Goal: Task Accomplishment & Management: Complete application form

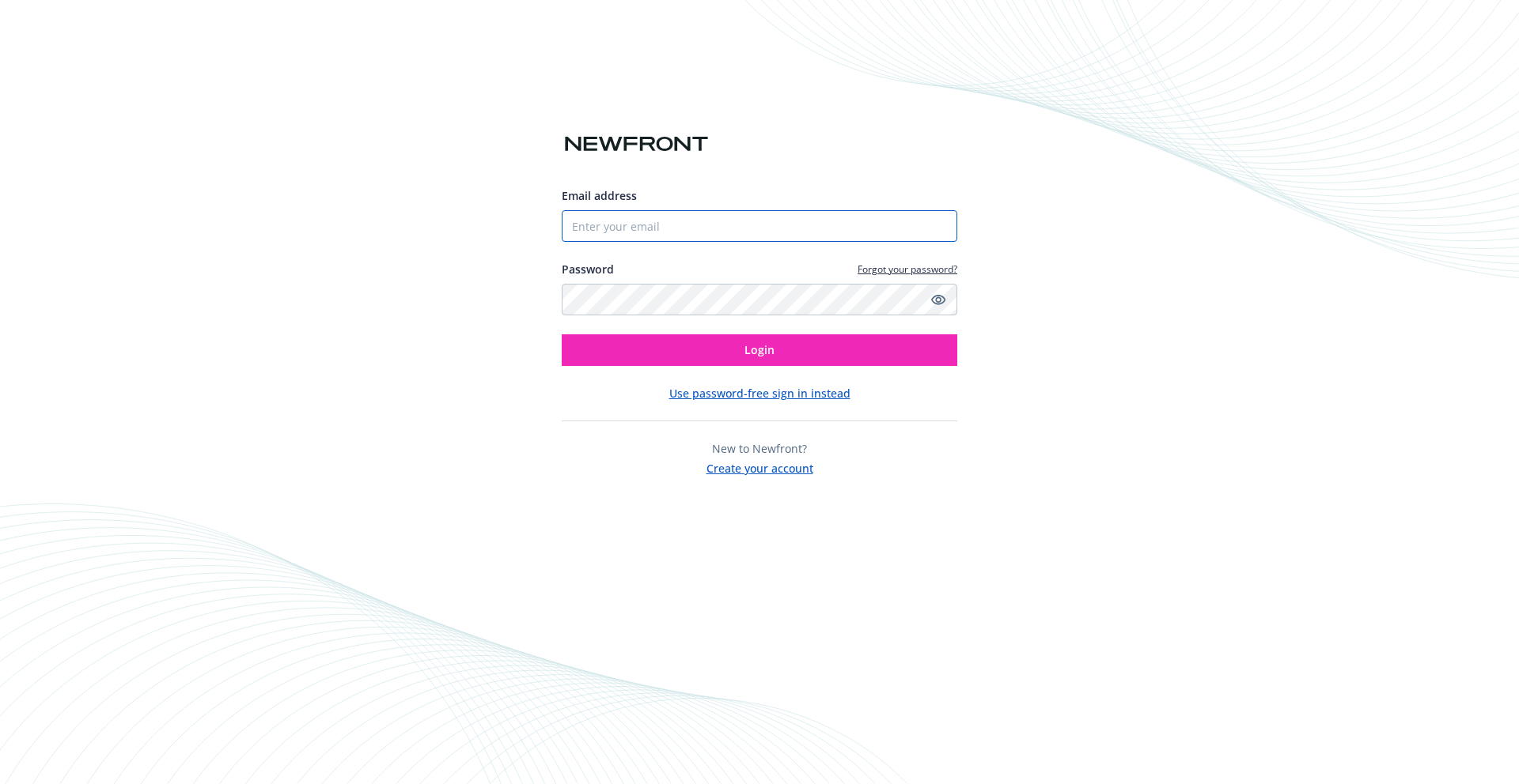
drag, startPoint x: 795, startPoint y: 232, endPoint x: 784, endPoint y: 226, distance: 12.5
click at [795, 232] on input "Email address" at bounding box center [759, 225] width 396 height 32
type input "[EMAIL_ADDRESS][DOMAIN_NAME]"
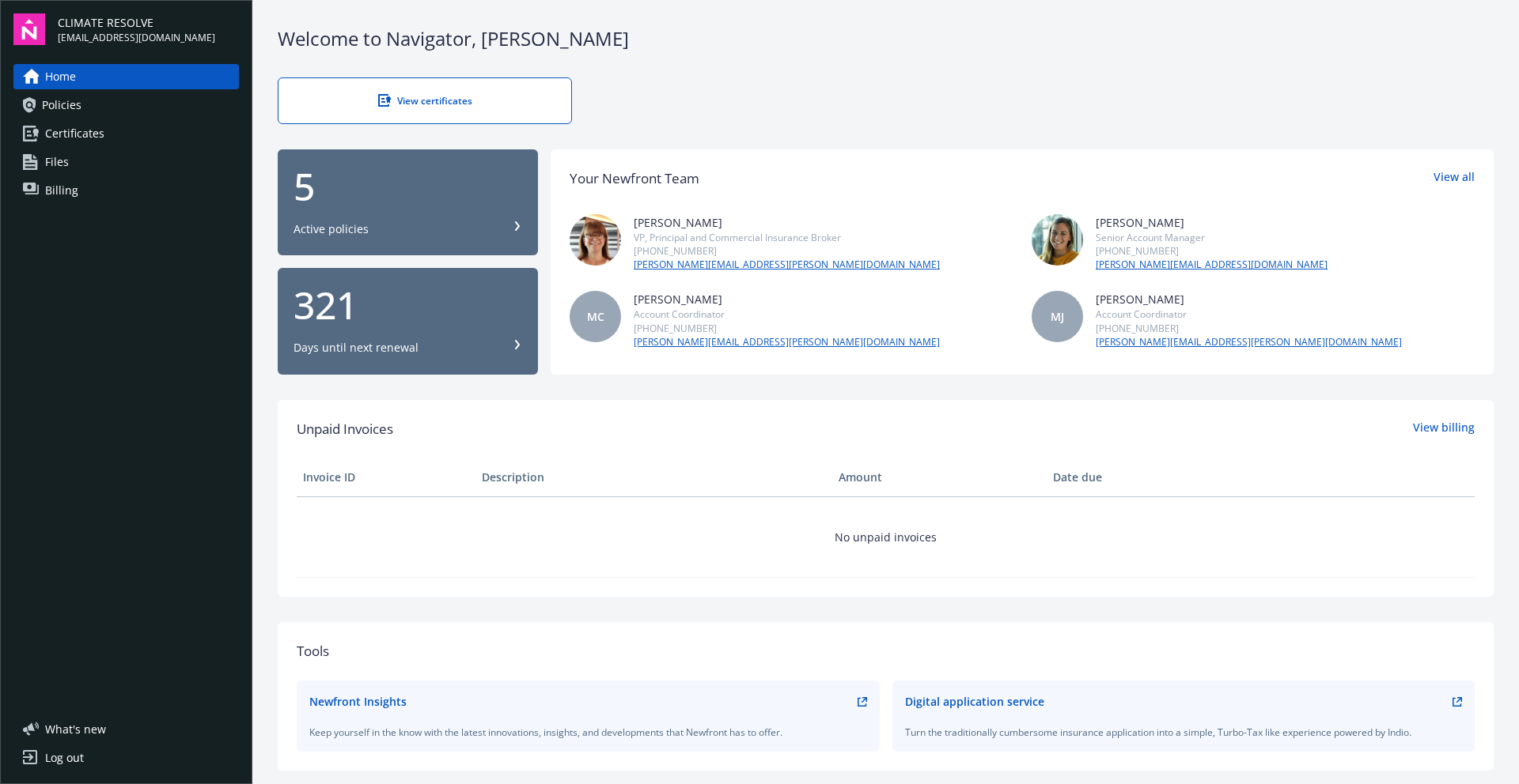
click at [105, 139] on link "Certificates" at bounding box center [126, 134] width 226 height 25
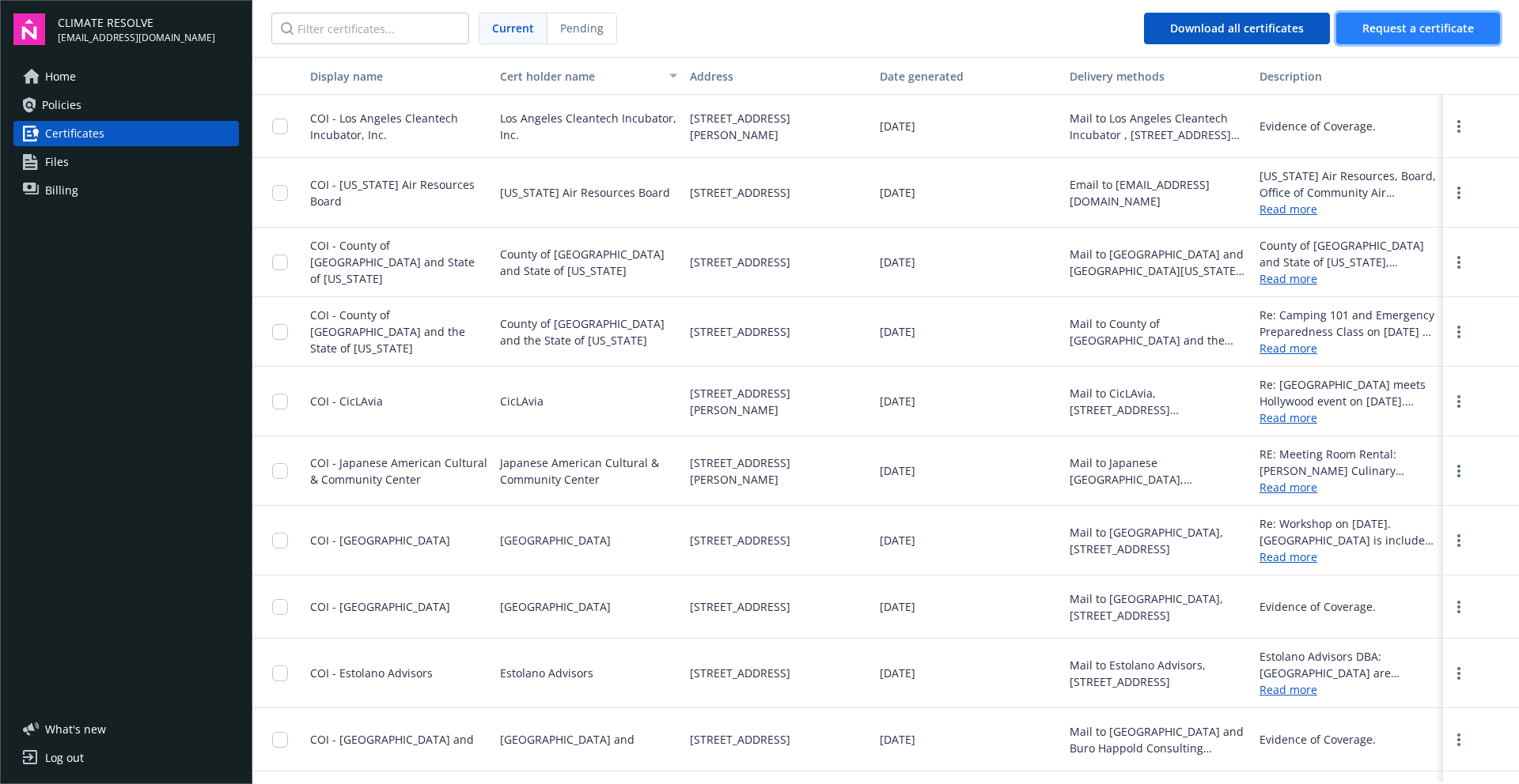
click at [1390, 26] on span "Request a certificate" at bounding box center [1418, 28] width 111 height 15
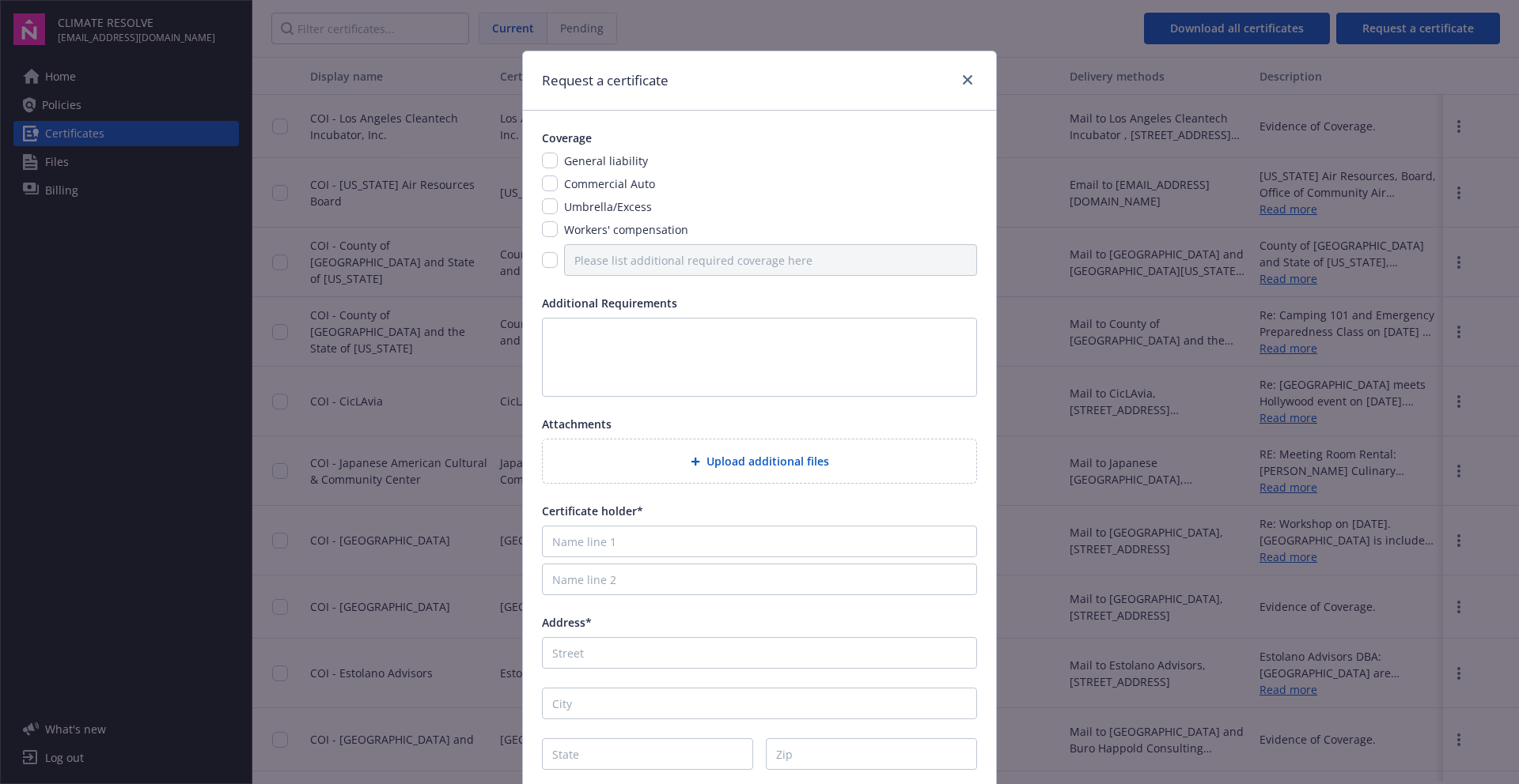
click at [622, 186] on span "Commercial Auto" at bounding box center [610, 184] width 91 height 15
click at [550, 158] on input "checkbox" at bounding box center [549, 160] width 15 height 15
checkbox input "true"
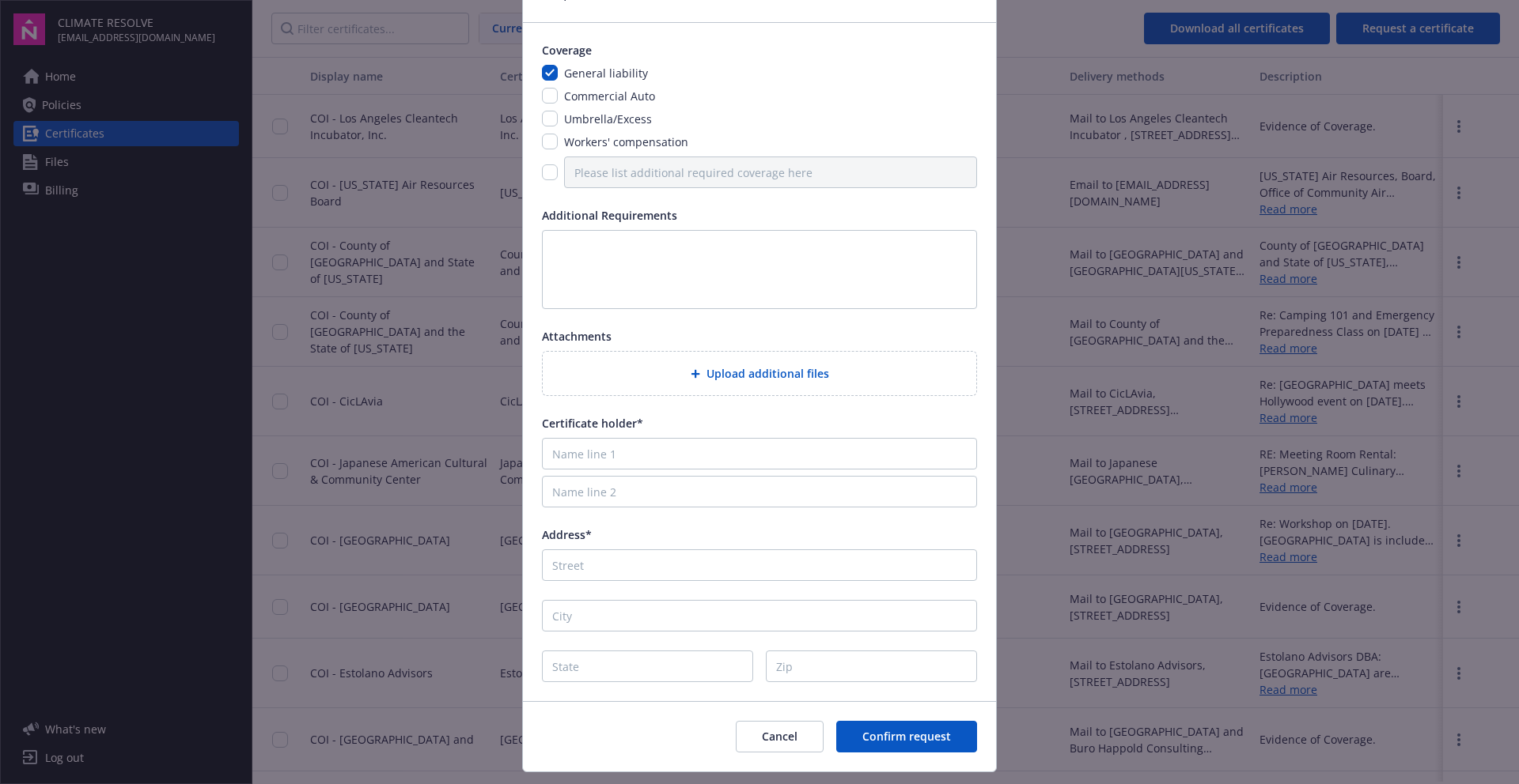
scroll to position [127, 0]
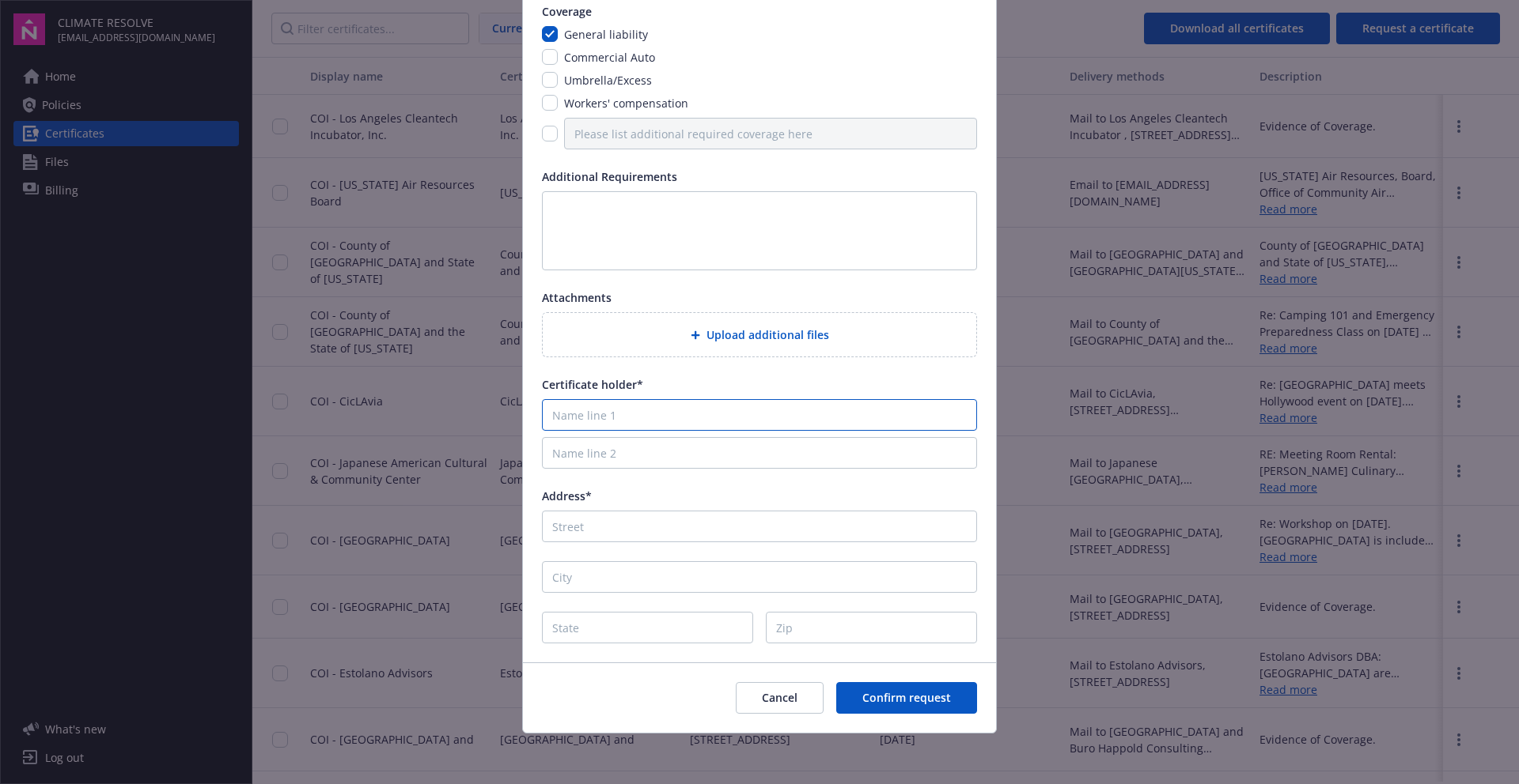
click at [616, 416] on input "Name line 1" at bounding box center [759, 415] width 435 height 32
click at [653, 424] on input "Name line 1" at bounding box center [759, 415] width 435 height 32
paste input "State of [US_STATE], its officers, agents, and employees as additional insured,…"
drag, startPoint x: 738, startPoint y: 415, endPoint x: 989, endPoint y: 414, distance: 251.0
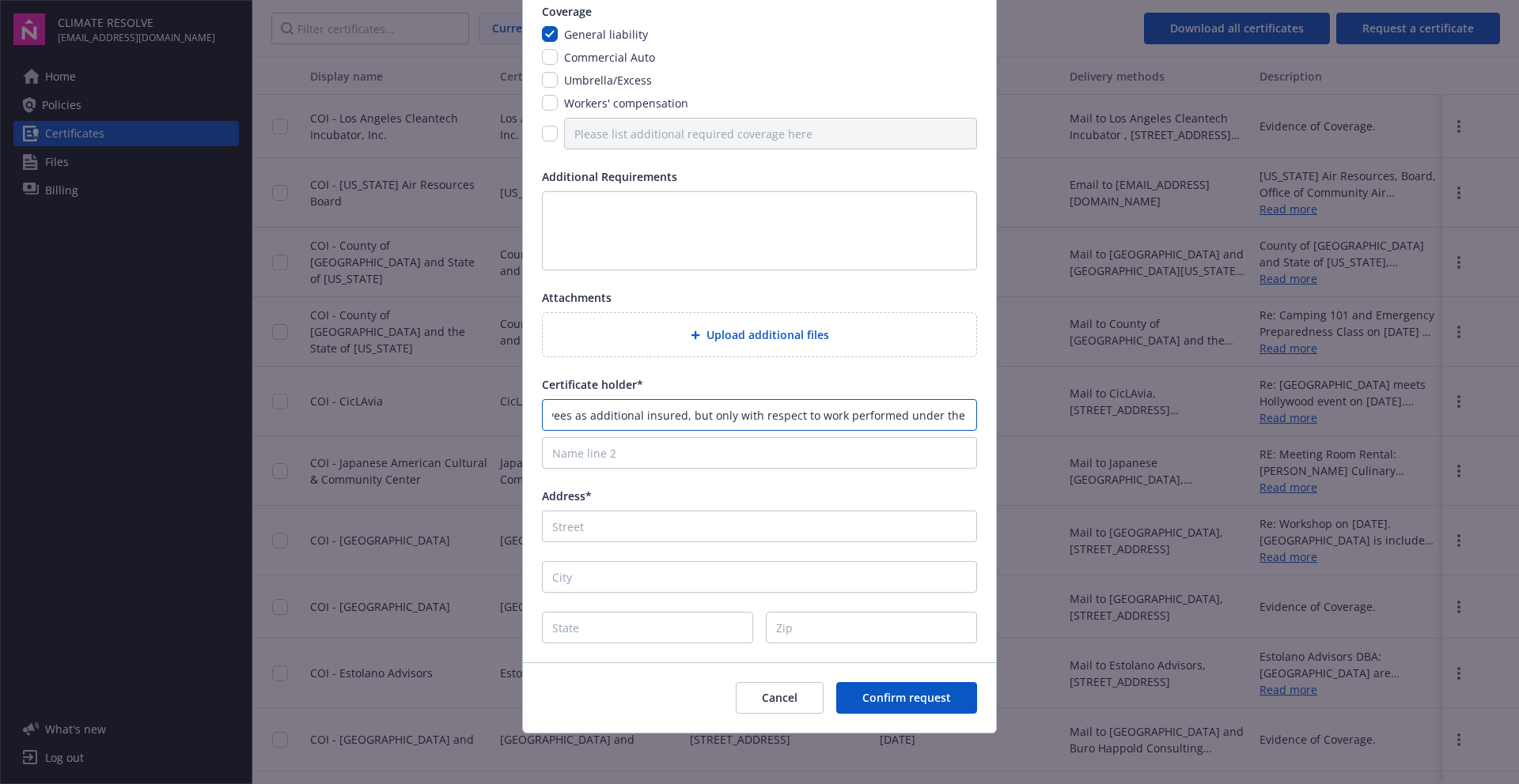
click at [989, 414] on div "Coverage General liability Commercial Auto Umbrella/Excess Workers' compensatio…" at bounding box center [759, 323] width 473 height 678
type input "State of [US_STATE], its officers, agents, and employees."
click at [709, 223] on textarea at bounding box center [759, 230] width 435 height 79
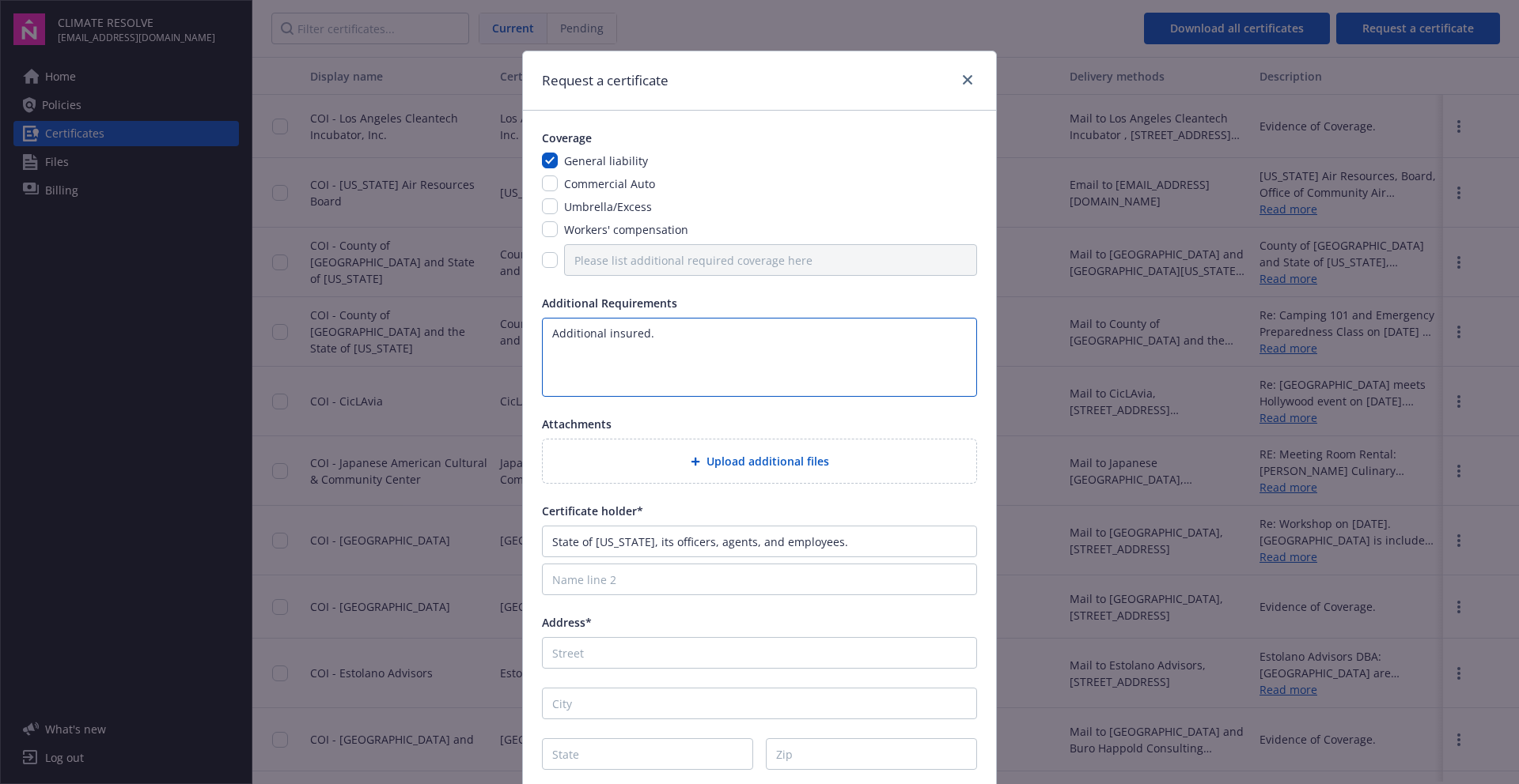
type textarea "Additional insured."
click at [796, 582] on input "Name line 2" at bounding box center [759, 579] width 435 height 32
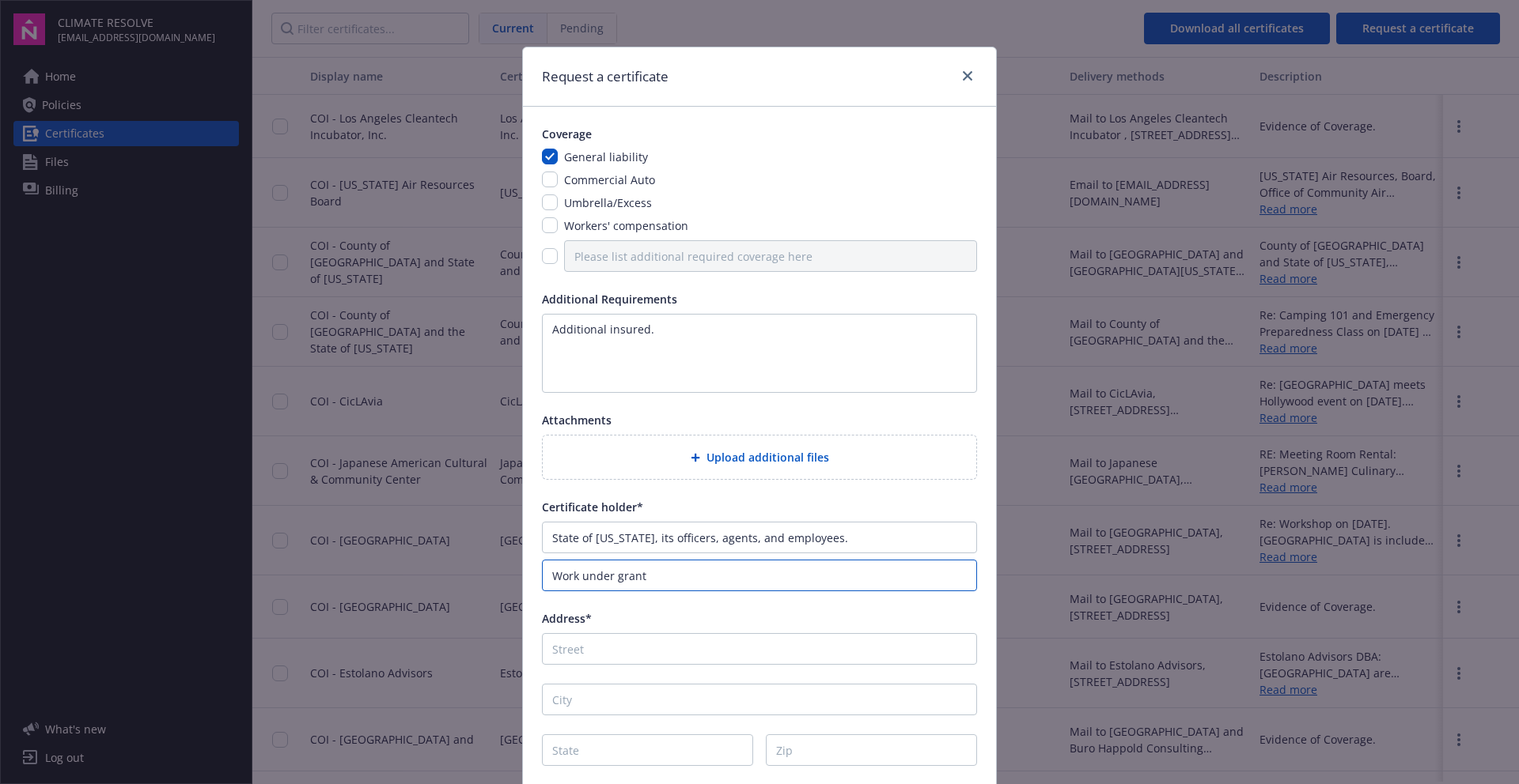
paste input "G24-CAGP-0549"
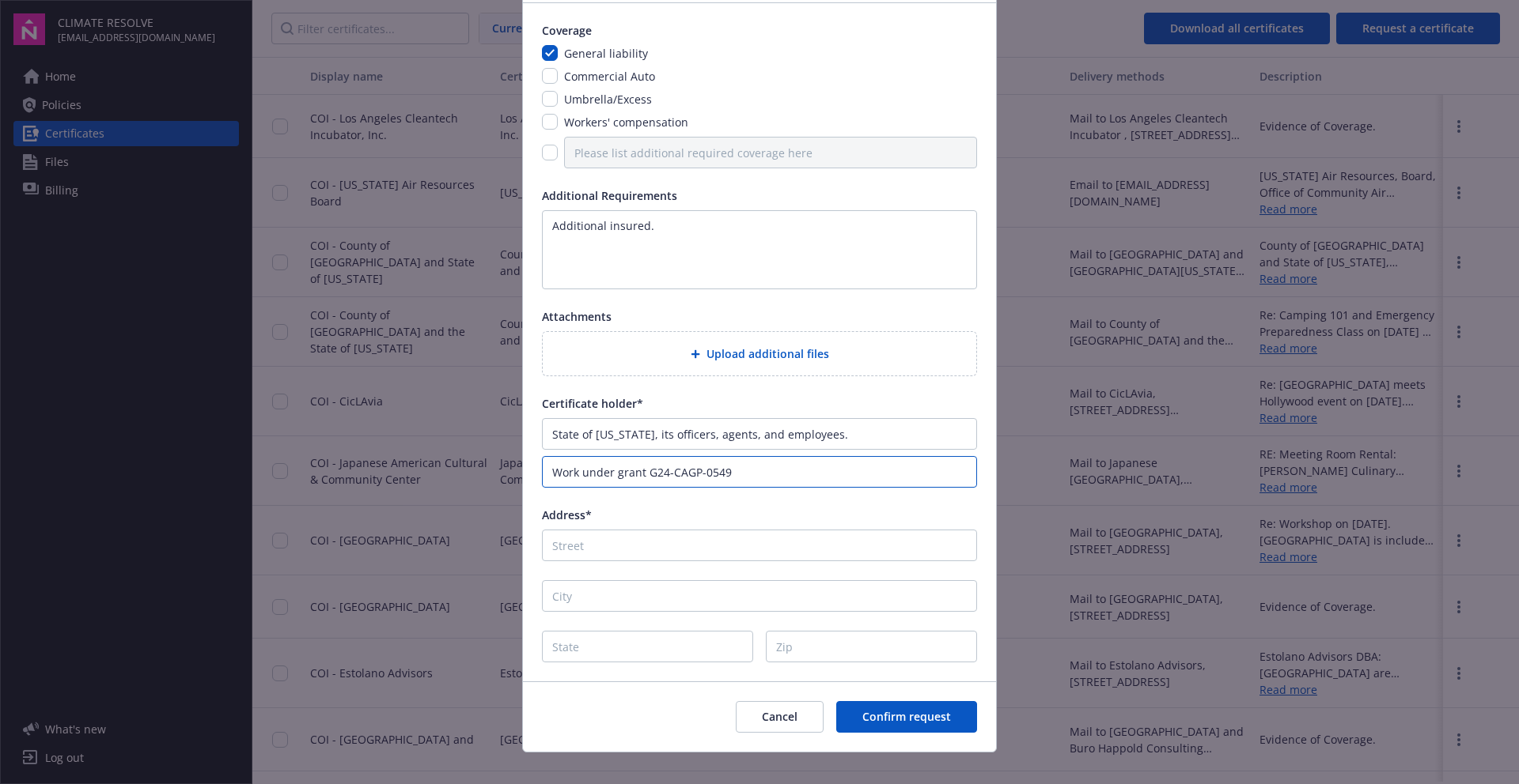
scroll to position [127, 0]
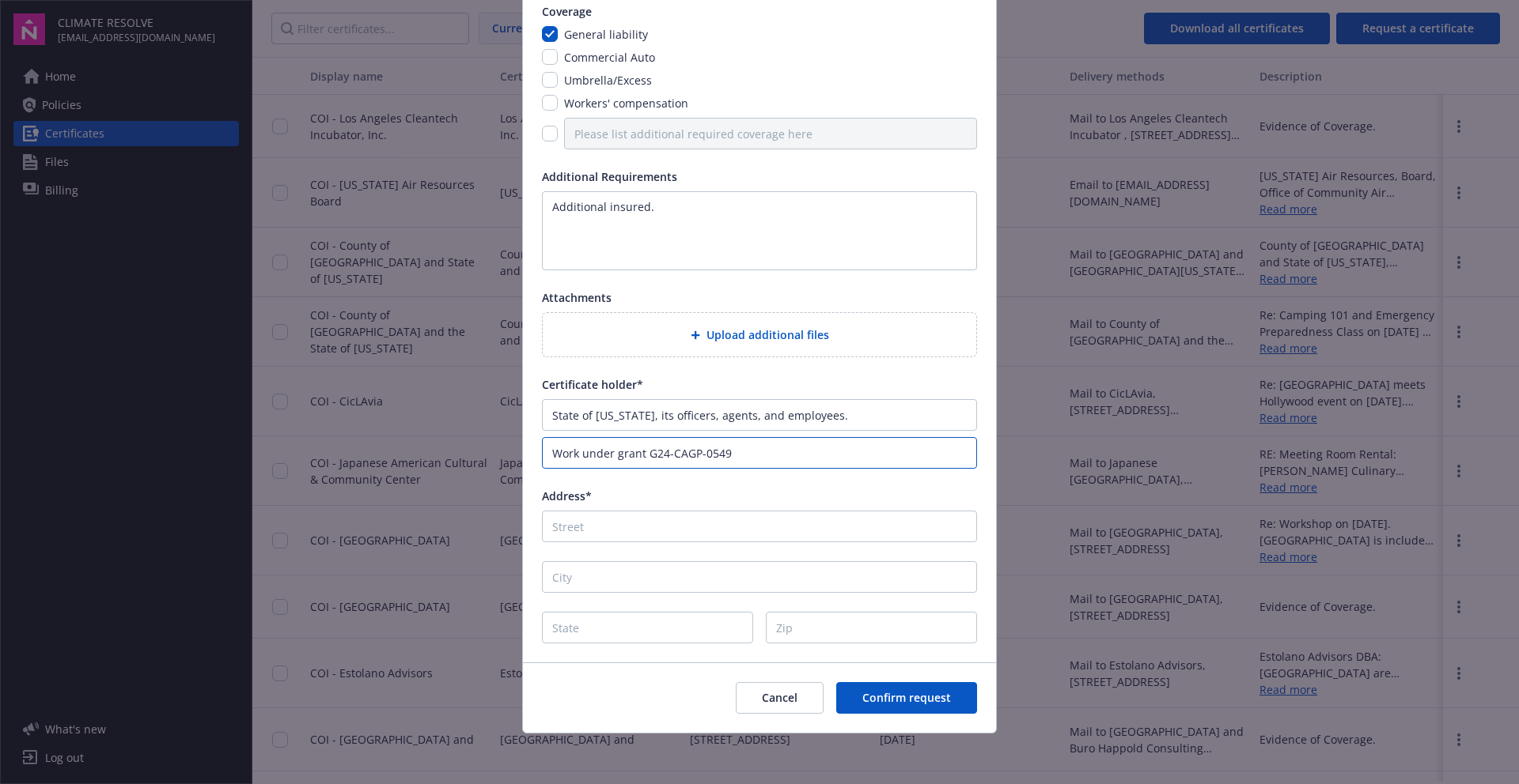
type input "Work under grant G24-CAGP-0549"
click at [607, 529] on input "Address*" at bounding box center [759, 526] width 435 height 32
paste input "[STREET_ADDRESS] P.O. [STREET_ADDRESS]"
drag, startPoint x: 622, startPoint y: 525, endPoint x: 701, endPoint y: 525, distance: 79.0
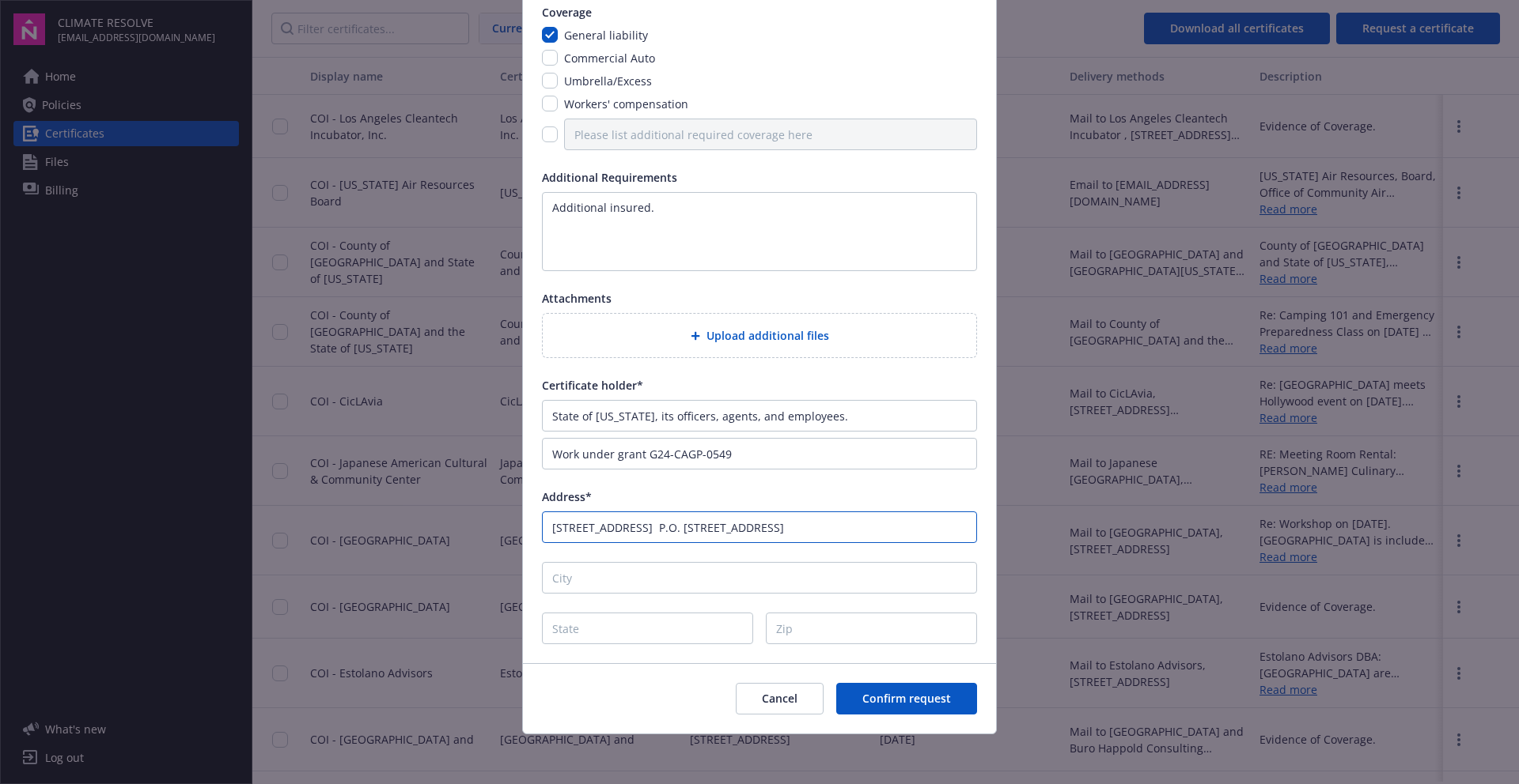
click at [701, 525] on input "[STREET_ADDRESS] P.O. [STREET_ADDRESS]" at bounding box center [759, 527] width 435 height 32
drag, startPoint x: 621, startPoint y: 528, endPoint x: 826, endPoint y: 527, distance: 205.0
click at [826, 527] on input "[STREET_ADDRESS]" at bounding box center [759, 526] width 435 height 32
type input "[STREET_ADDRESS]"
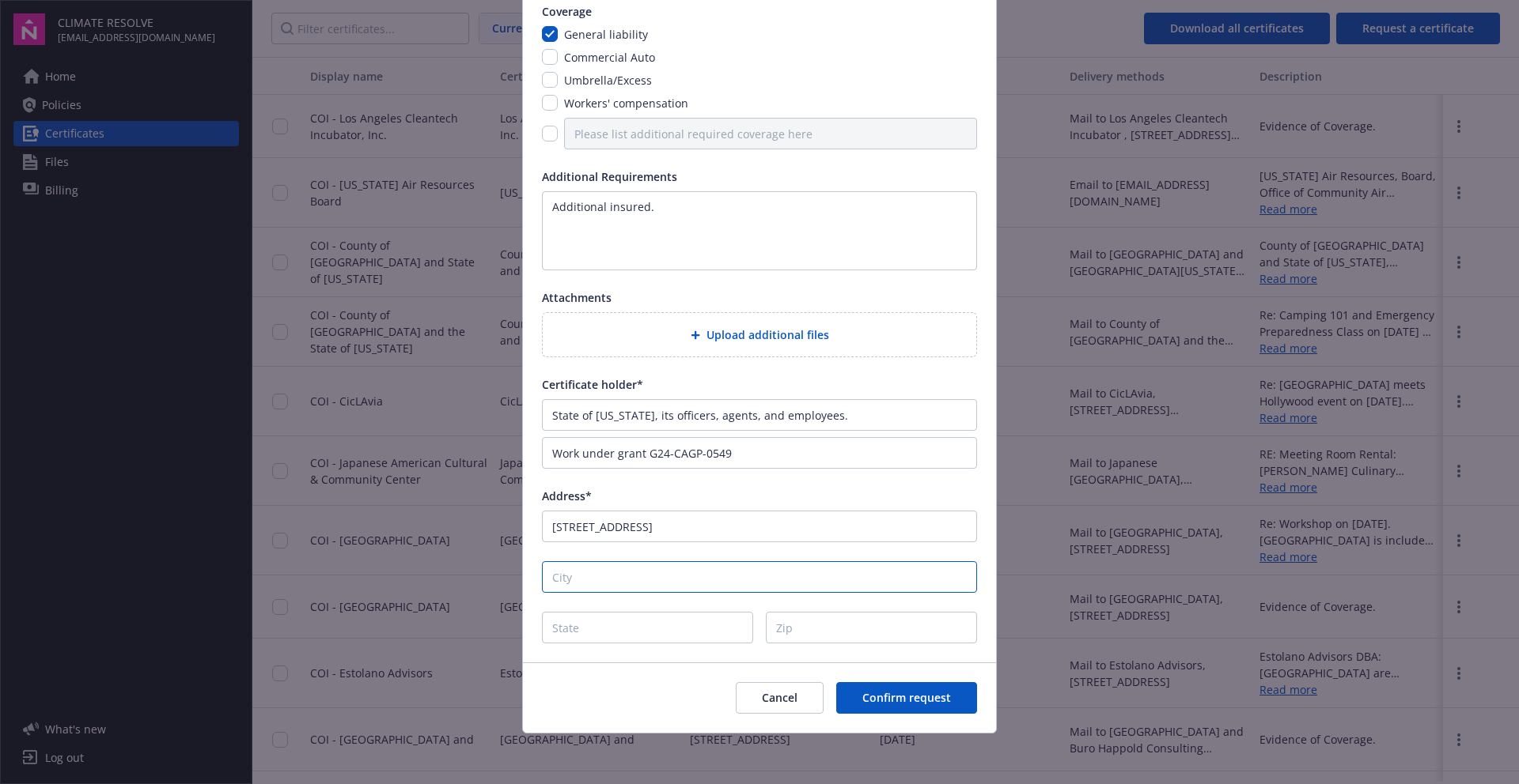
click at [816, 567] on input "City" at bounding box center [759, 577] width 435 height 32
paste input "[GEOGRAPHIC_DATA]"
drag, startPoint x: 696, startPoint y: 573, endPoint x: 613, endPoint y: 578, distance: 83.2
click at [613, 578] on input "[GEOGRAPHIC_DATA]" at bounding box center [759, 577] width 435 height 32
type input "[GEOGRAPHIC_DATA]"
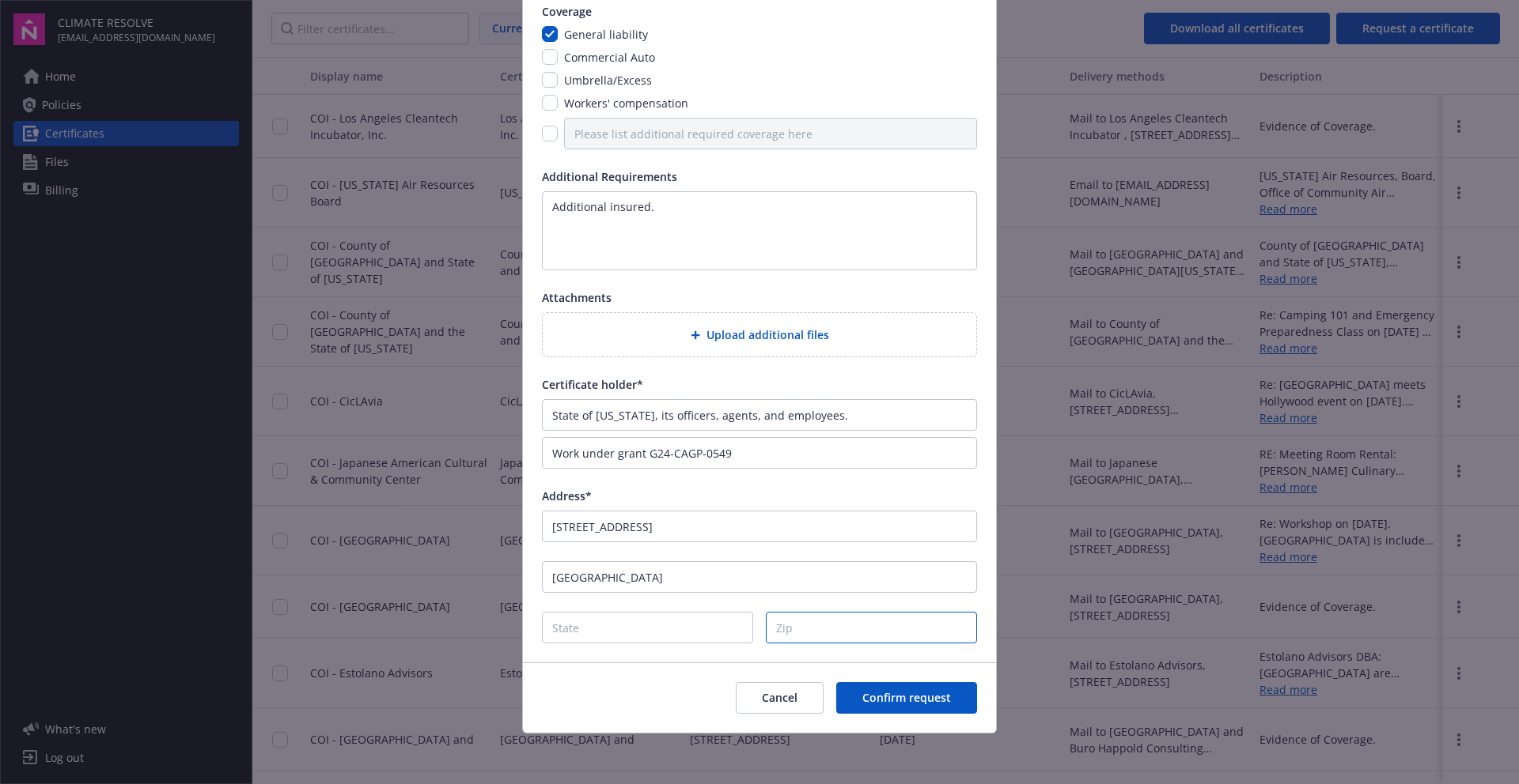
click at [847, 637] on input "Zip" at bounding box center [870, 627] width 211 height 32
paste input ", CA 95814"
drag, startPoint x: 798, startPoint y: 626, endPoint x: 748, endPoint y: 628, distance: 50.0
click at [748, 628] on div ", CA 95814" at bounding box center [759, 627] width 435 height 32
type input "95814"
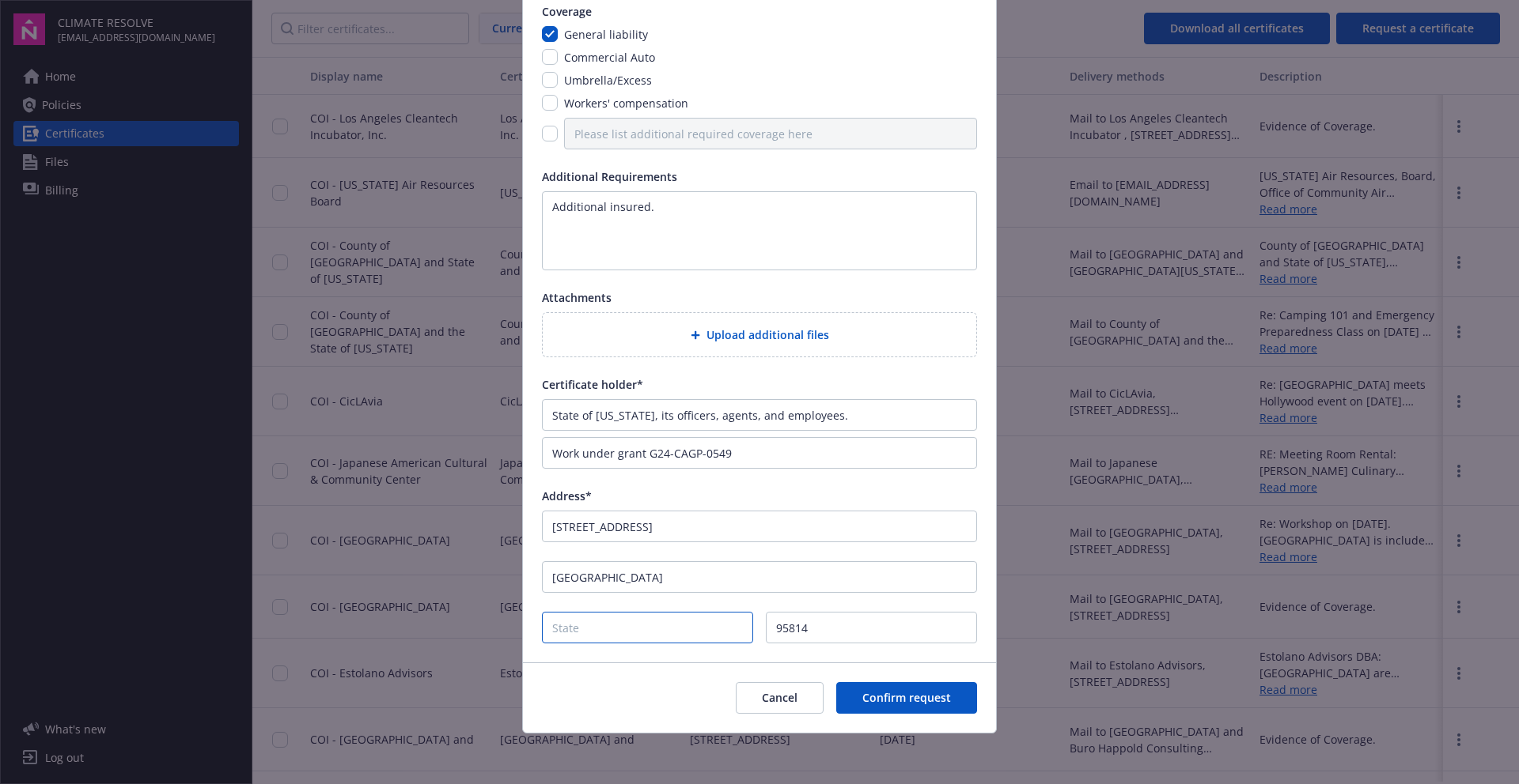
click at [586, 632] on input "State" at bounding box center [647, 627] width 211 height 32
type input "CA"
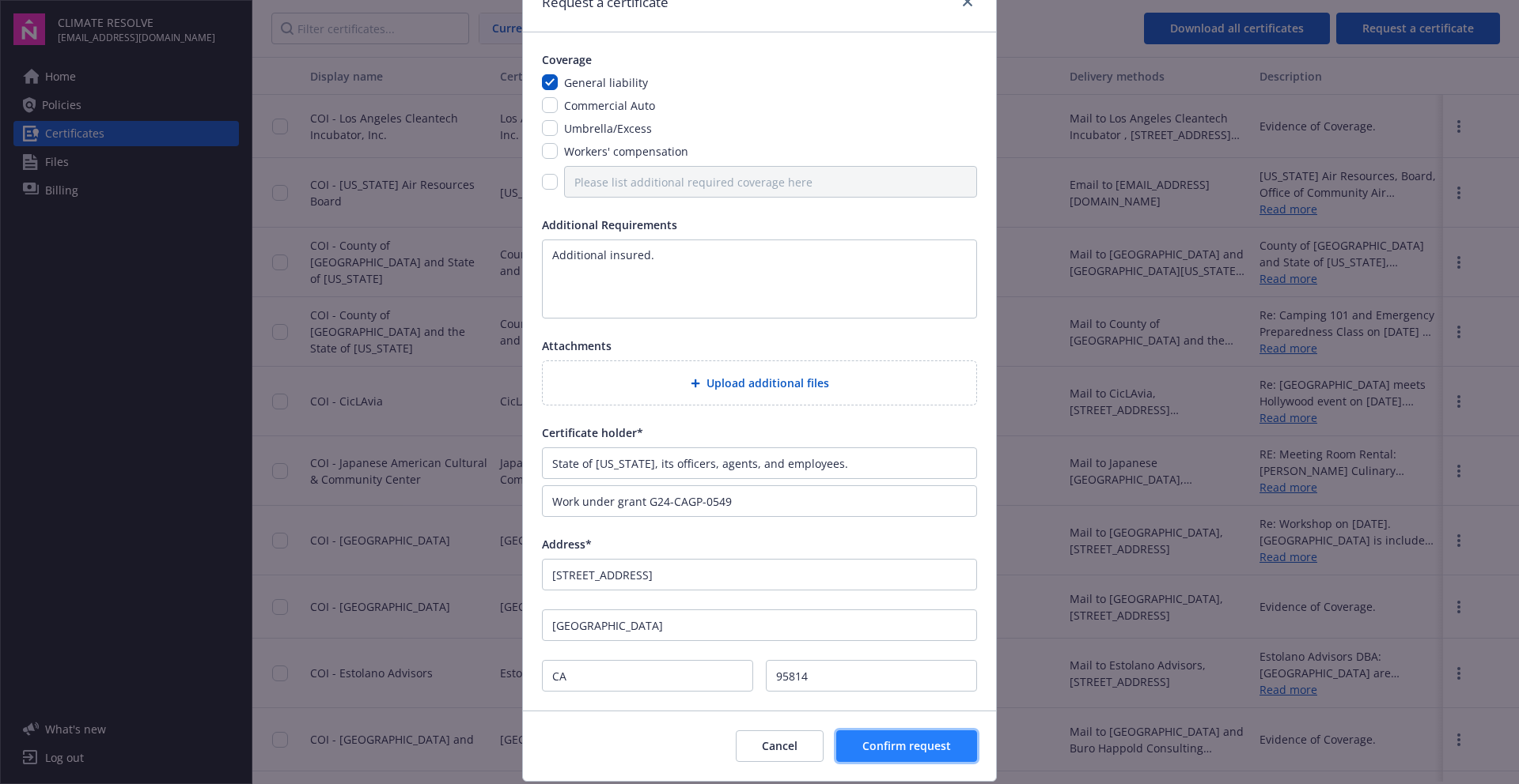
click at [920, 746] on span "Confirm request" at bounding box center [907, 746] width 89 height 15
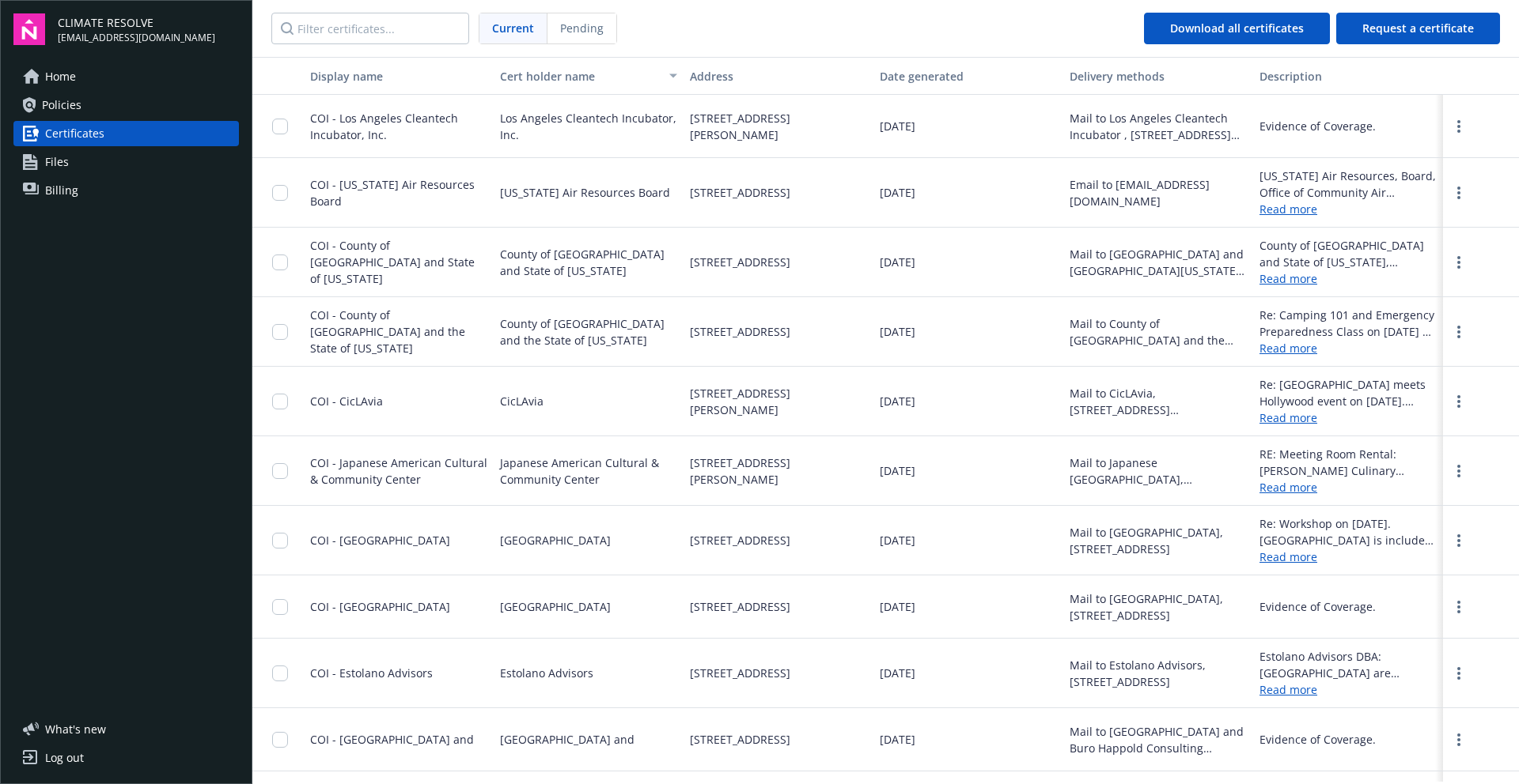
click at [103, 132] on link "Certificates" at bounding box center [126, 134] width 226 height 25
click at [82, 131] on span "Certificates" at bounding box center [75, 134] width 60 height 25
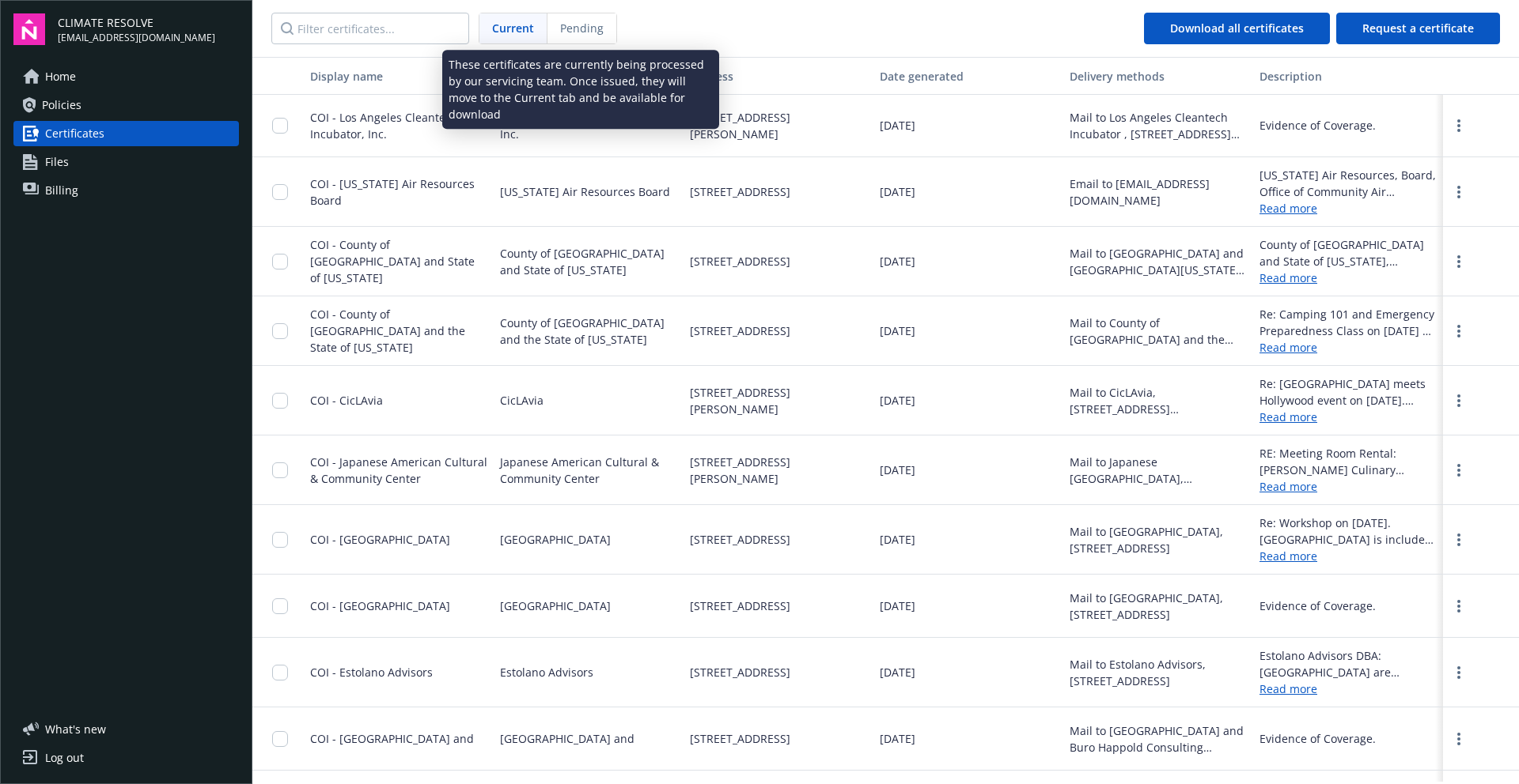
click at [599, 34] on span "Pending" at bounding box center [582, 28] width 43 height 16
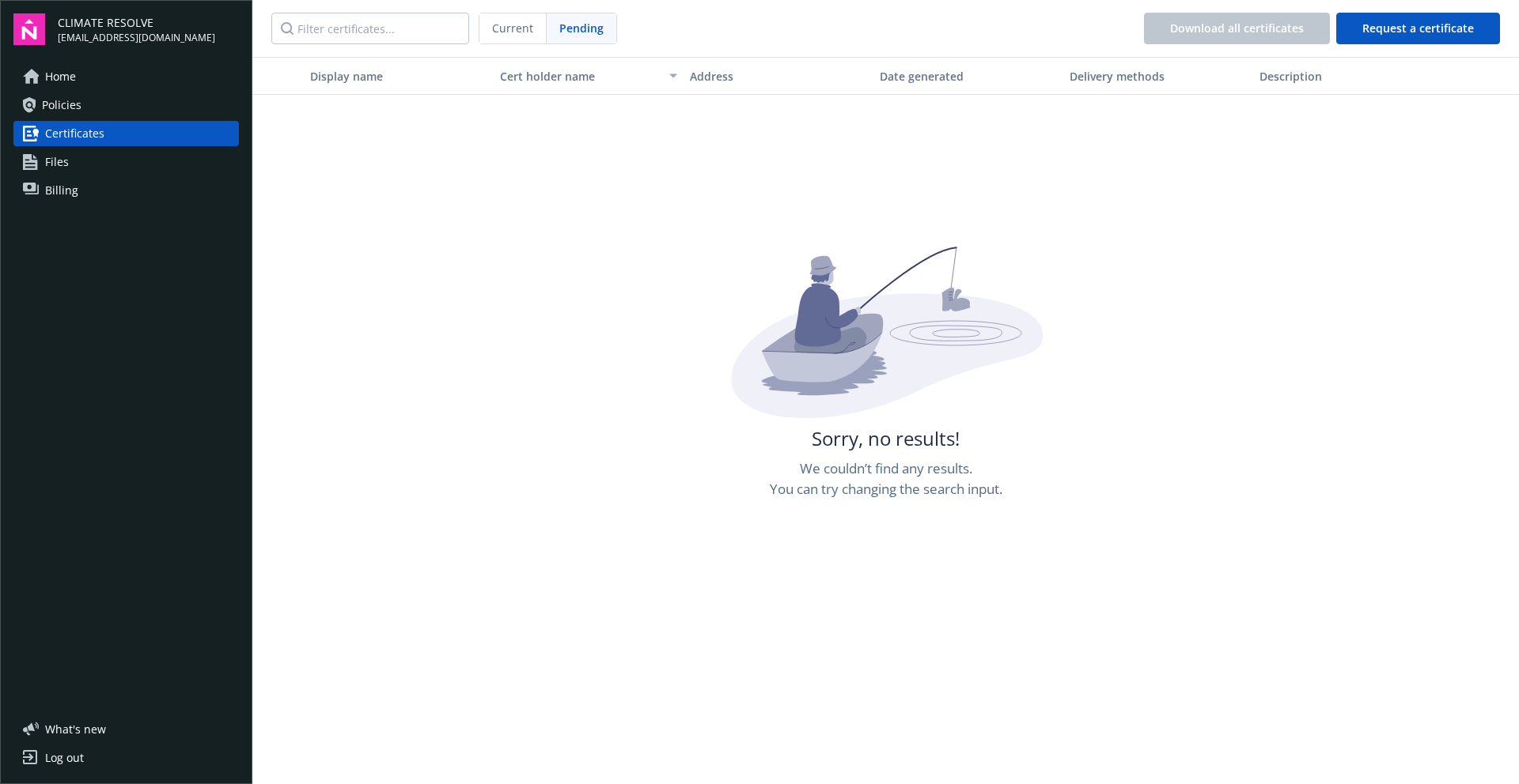
click at [516, 34] on span "Current" at bounding box center [512, 28] width 41 height 16
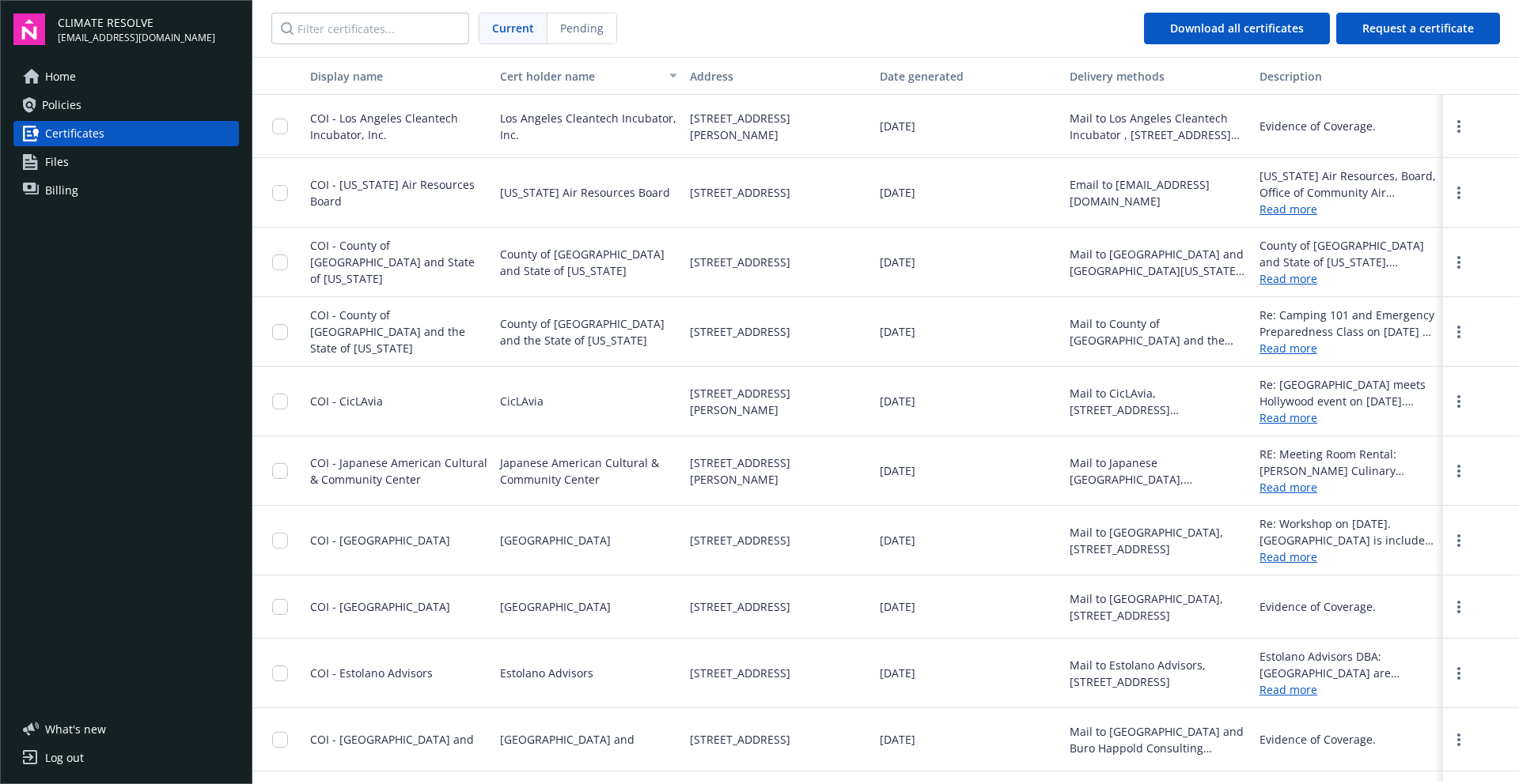
click at [591, 31] on span "Pending" at bounding box center [582, 28] width 43 height 16
